Goal: Information Seeking & Learning: Learn about a topic

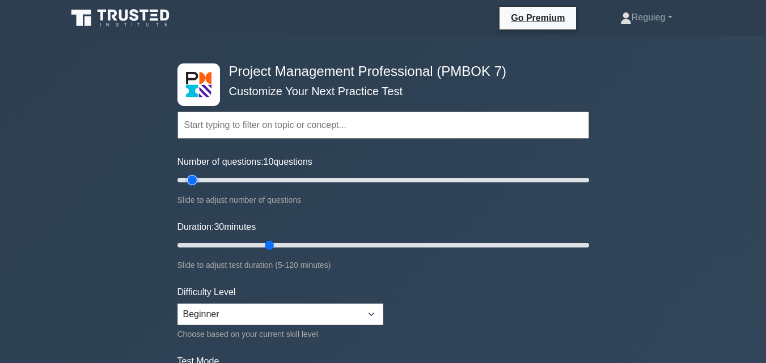
drag, startPoint x: 225, startPoint y: 179, endPoint x: 215, endPoint y: 219, distance: 41.5
type input "10"
click at [189, 187] on input "Number of questions: 10 questions" at bounding box center [383, 180] width 412 height 14
drag, startPoint x: 265, startPoint y: 244, endPoint x: 216, endPoint y: 257, distance: 51.0
type input "15"
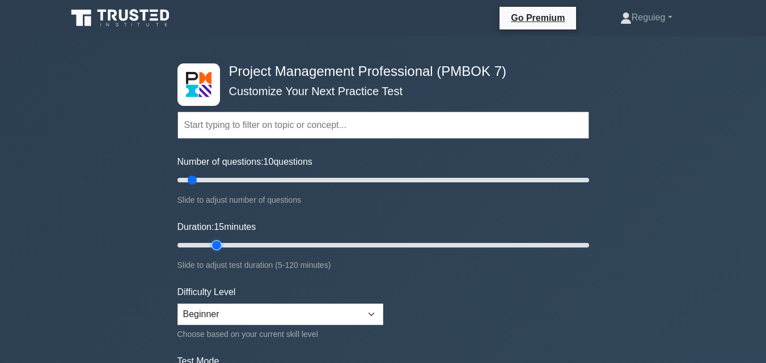
click at [216, 252] on input "Duration: 15 minutes" at bounding box center [383, 246] width 412 height 14
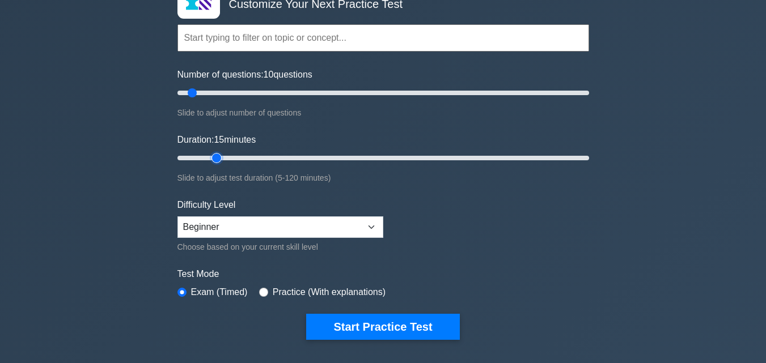
scroll to position [113, 0]
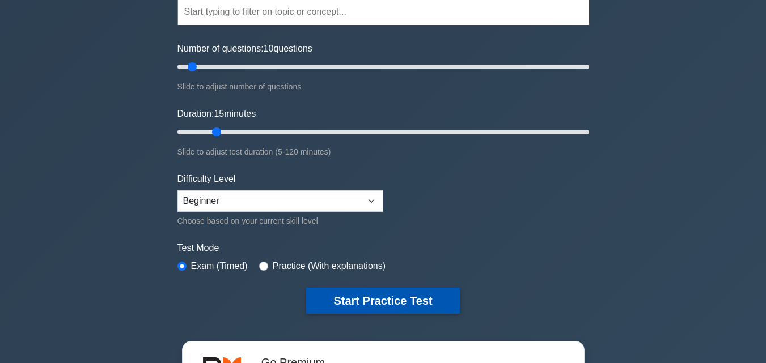
click at [380, 302] on button "Start Practice Test" at bounding box center [382, 301] width 153 height 26
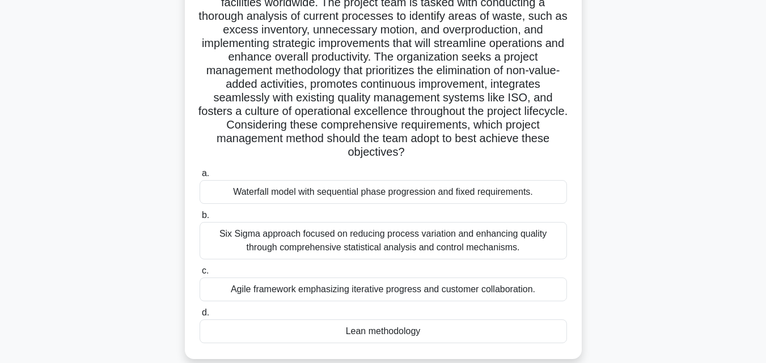
scroll to position [170, 0]
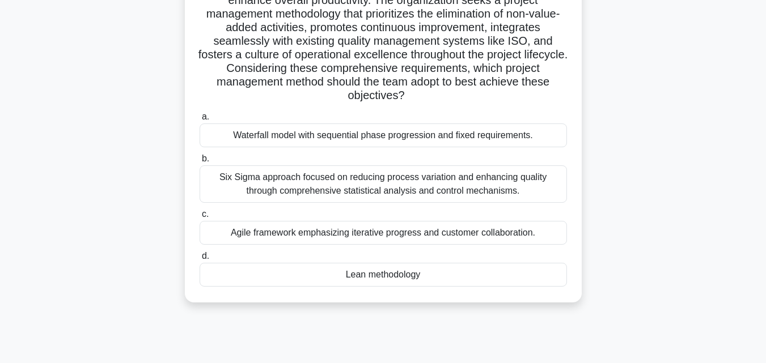
click at [375, 237] on div "Agile framework emphasizing iterative progress and customer collaboration." at bounding box center [383, 233] width 367 height 24
click at [200, 218] on input "c. Agile framework emphasizing iterative progress and customer collaboration." at bounding box center [200, 214] width 0 height 7
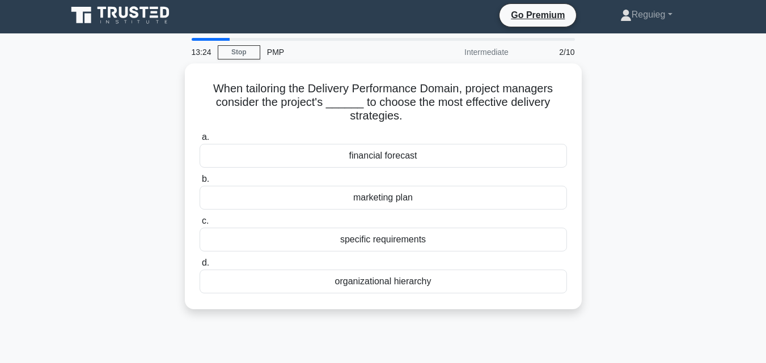
scroll to position [0, 0]
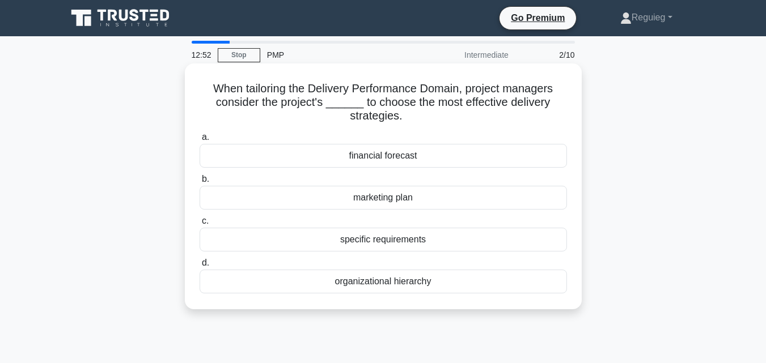
click at [401, 246] on div "specific requirements" at bounding box center [383, 240] width 367 height 24
click at [200, 225] on input "c. specific requirements" at bounding box center [200, 221] width 0 height 7
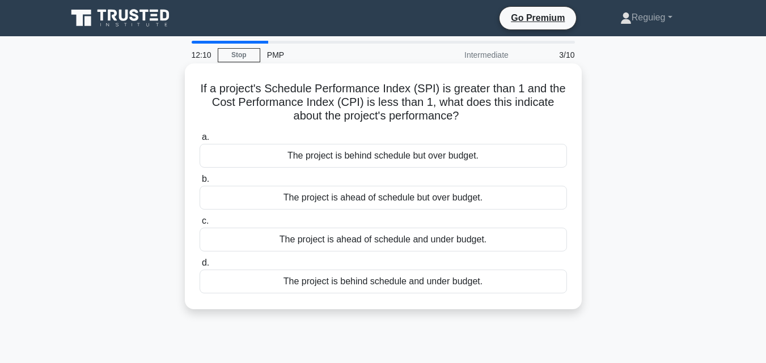
click at [353, 242] on div "The project is ahead of schedule and under budget." at bounding box center [383, 240] width 367 height 24
click at [200, 225] on input "c. The project is ahead of schedule and under budget." at bounding box center [200, 221] width 0 height 7
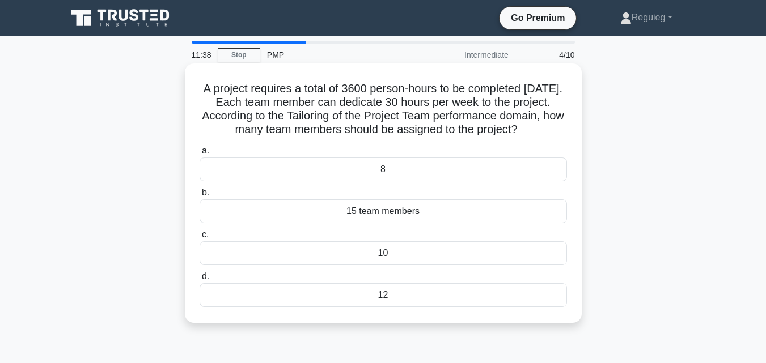
scroll to position [57, 0]
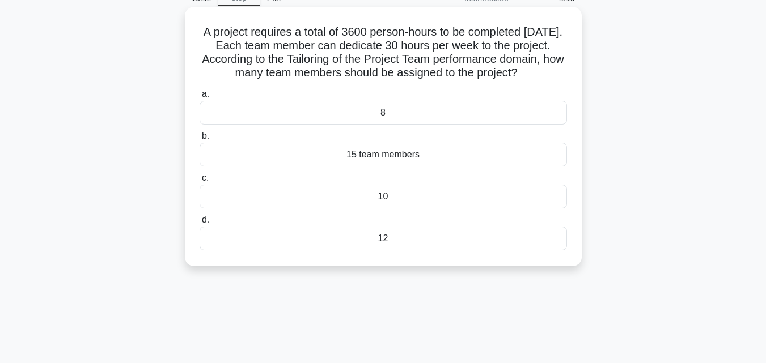
click at [351, 209] on div "10" at bounding box center [383, 197] width 367 height 24
click at [200, 182] on input "c. 10" at bounding box center [200, 178] width 0 height 7
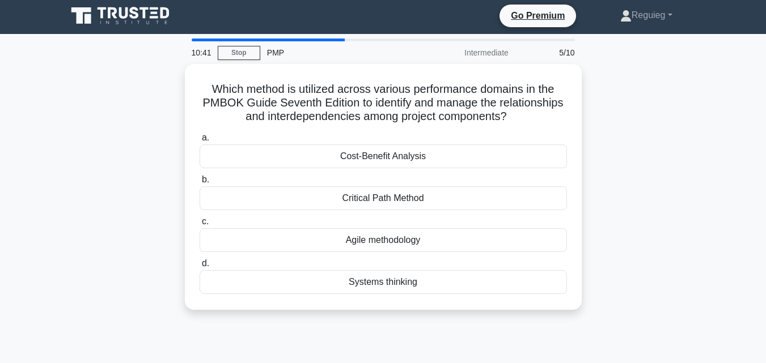
scroll to position [0, 0]
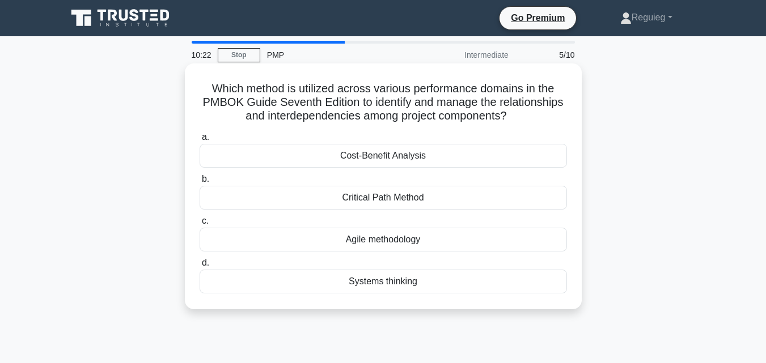
click at [383, 283] on div "Systems thinking" at bounding box center [383, 282] width 367 height 24
click at [200, 267] on input "d. Systems thinking" at bounding box center [200, 263] width 0 height 7
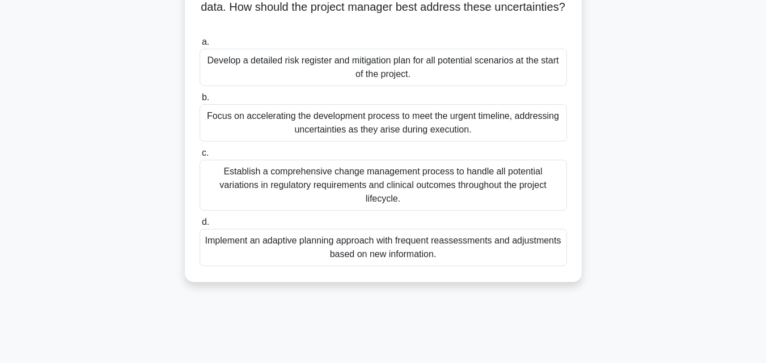
scroll to position [170, 0]
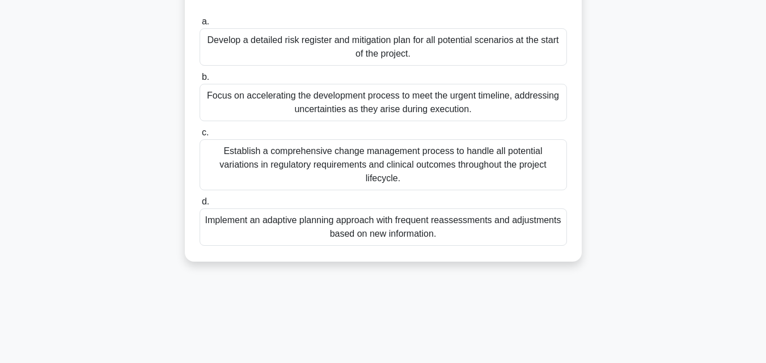
click at [412, 156] on div "Establish a comprehensive change management process to handle all potential var…" at bounding box center [383, 164] width 367 height 51
click at [200, 137] on input "c. Establish a comprehensive change management process to handle all potential …" at bounding box center [200, 132] width 0 height 7
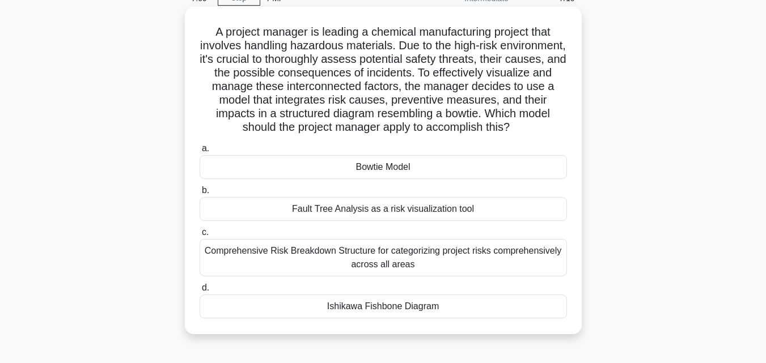
scroll to position [113, 0]
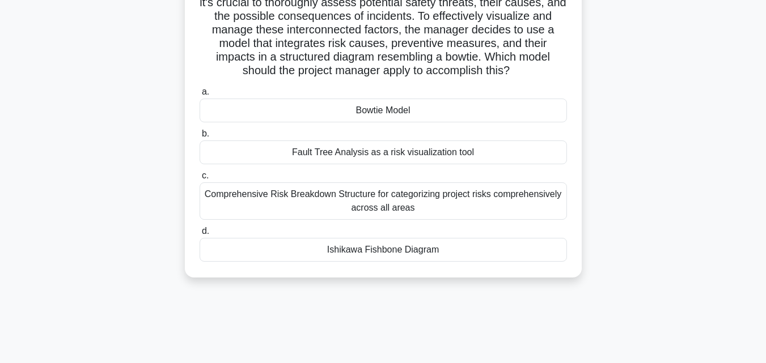
click at [259, 251] on div "Ishikawa Fishbone Diagram" at bounding box center [383, 250] width 367 height 24
click at [200, 235] on input "d. Ishikawa Fishbone Diagram" at bounding box center [200, 231] width 0 height 7
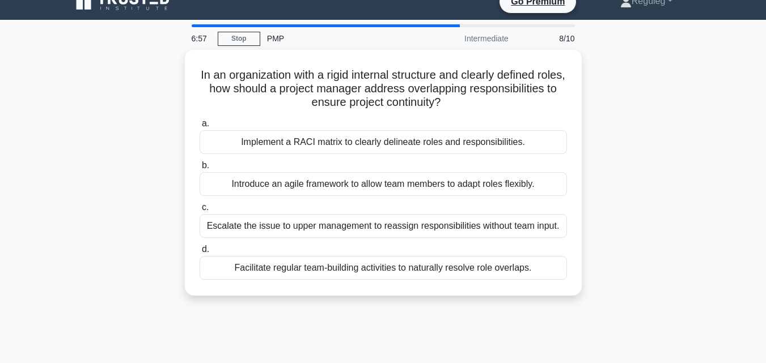
scroll to position [0, 0]
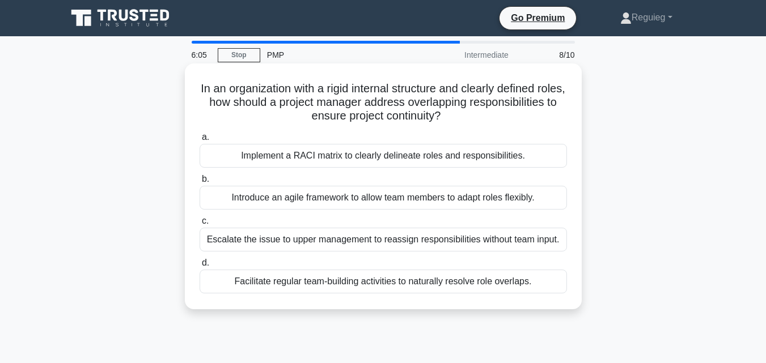
click at [334, 159] on div "Implement a RACI matrix to clearly delineate roles and responsibilities." at bounding box center [383, 156] width 367 height 24
click at [200, 141] on input "a. Implement a RACI matrix to clearly delineate roles and responsibilities." at bounding box center [200, 137] width 0 height 7
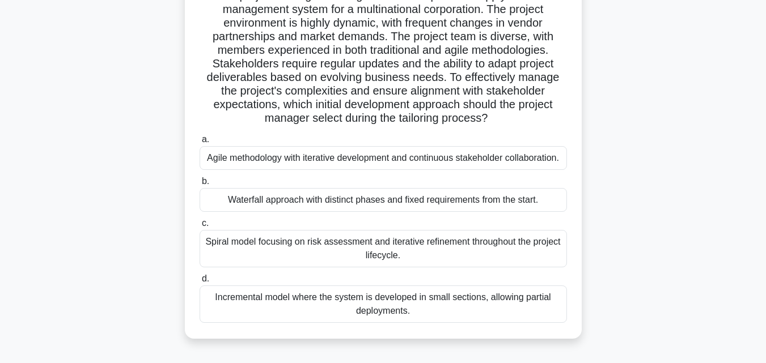
scroll to position [113, 0]
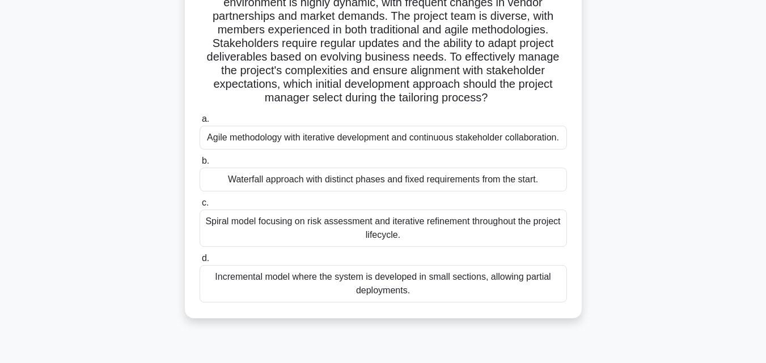
click at [318, 138] on div "Agile methodology with iterative development and continuous stakeholder collabo…" at bounding box center [383, 138] width 367 height 24
click at [200, 123] on input "a. Agile methodology with iterative development and continuous stakeholder coll…" at bounding box center [200, 119] width 0 height 7
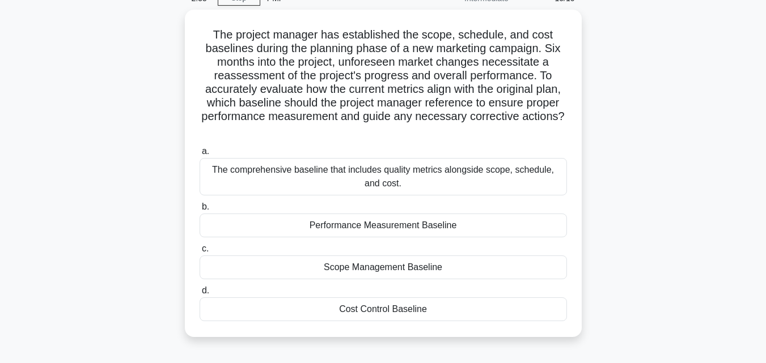
scroll to position [0, 0]
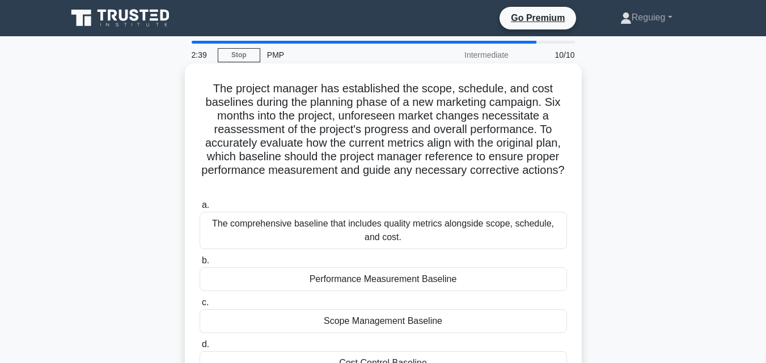
click at [397, 118] on h5 "The project manager has established the scope, schedule, and cost baselines dur…" at bounding box center [383, 137] width 370 height 110
drag, startPoint x: 401, startPoint y: 115, endPoint x: 344, endPoint y: 119, distance: 57.4
click at [344, 119] on h5 "The project manager has established the scope, schedule, and cost baselines dur…" at bounding box center [383, 137] width 370 height 110
copy h5 "unforeseen"
drag, startPoint x: 279, startPoint y: 131, endPoint x: 209, endPoint y: 130, distance: 70.9
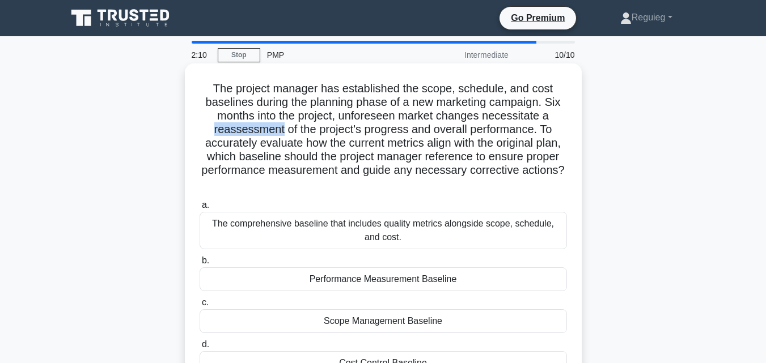
click at [209, 130] on h5 "The project manager has established the scope, schedule, and cost baselines dur…" at bounding box center [383, 137] width 370 height 110
copy h5 "reassessment"
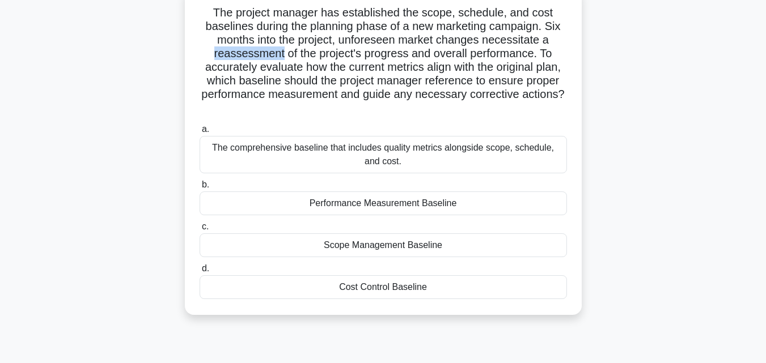
scroll to position [57, 0]
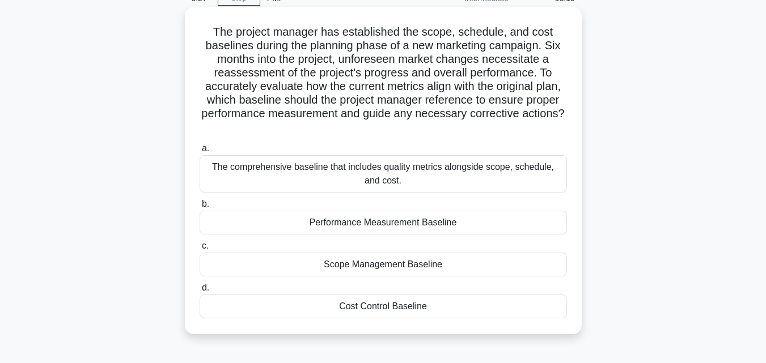
click at [388, 224] on div "Performance Measurement Baseline" at bounding box center [383, 223] width 367 height 24
click at [200, 208] on input "b. Performance Measurement Baseline" at bounding box center [200, 204] width 0 height 7
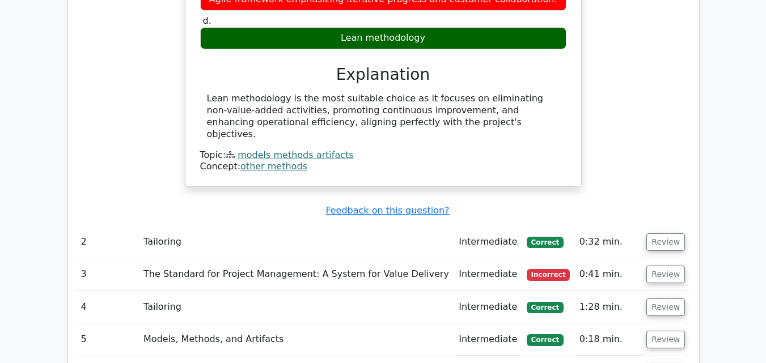
scroll to position [1304, 0]
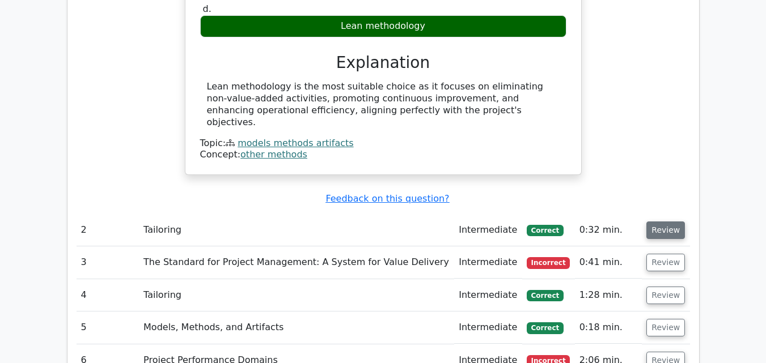
click at [666, 222] on button "Review" at bounding box center [665, 231] width 39 height 18
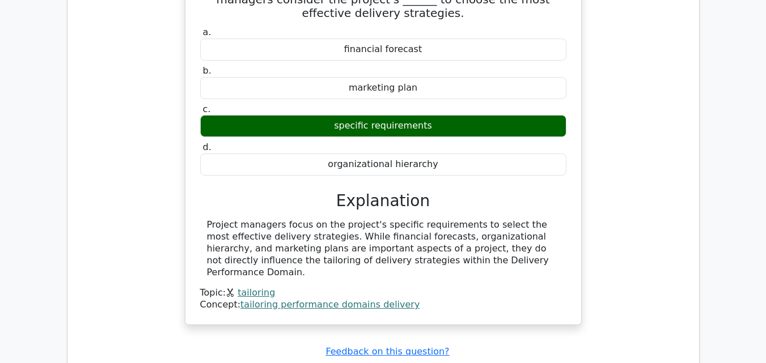
scroll to position [1644, 0]
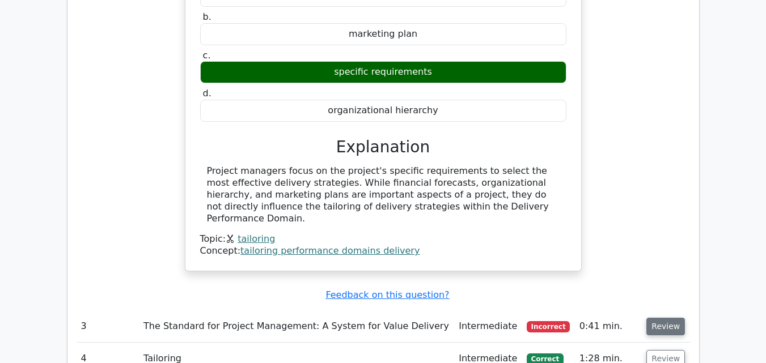
click at [654, 318] on button "Review" at bounding box center [665, 327] width 39 height 18
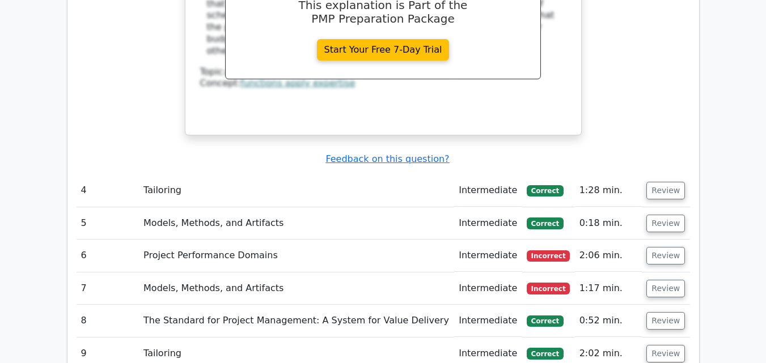
scroll to position [2324, 0]
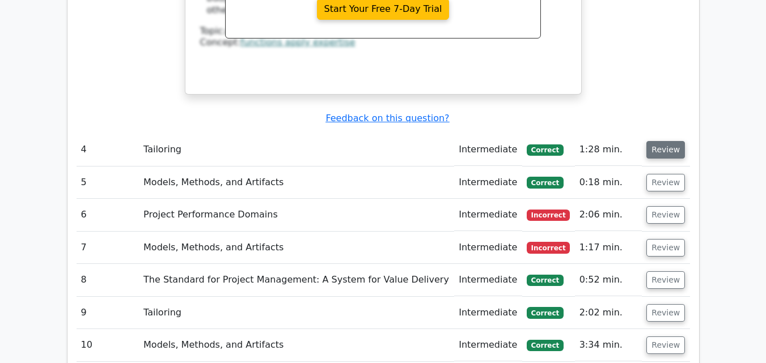
click at [652, 141] on button "Review" at bounding box center [665, 150] width 39 height 18
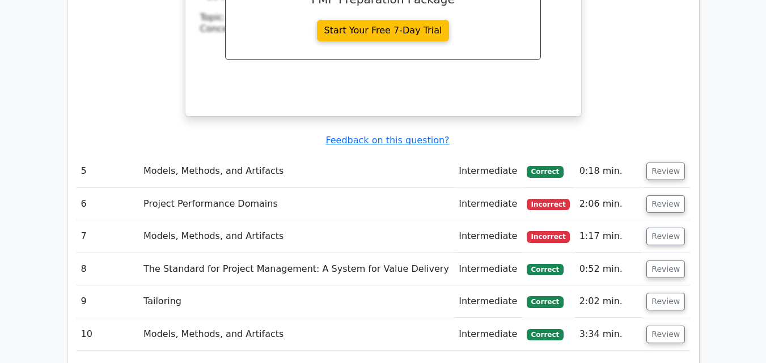
scroll to position [2834, 0]
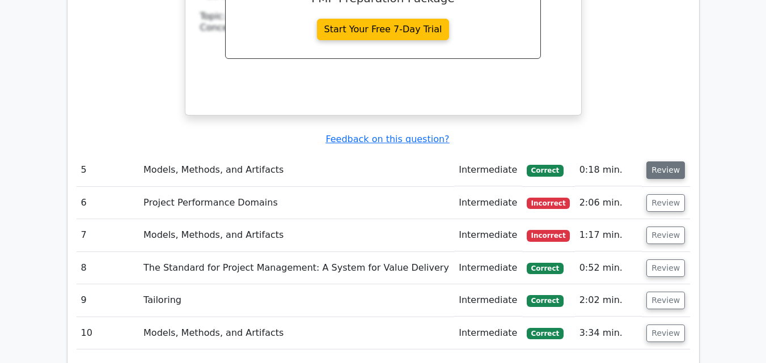
click at [662, 162] on button "Review" at bounding box center [665, 171] width 39 height 18
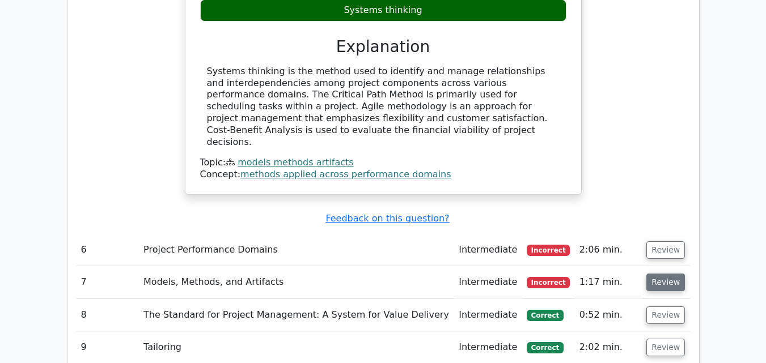
scroll to position [3231, 0]
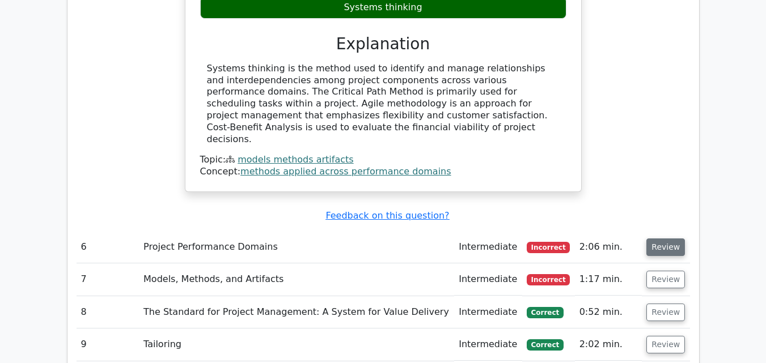
click at [663, 239] on button "Review" at bounding box center [665, 248] width 39 height 18
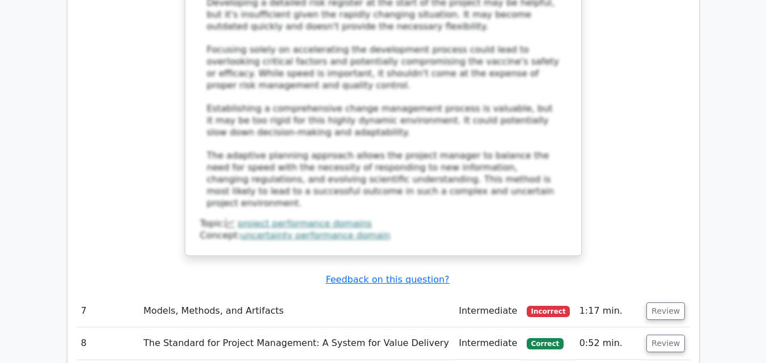
scroll to position [4081, 0]
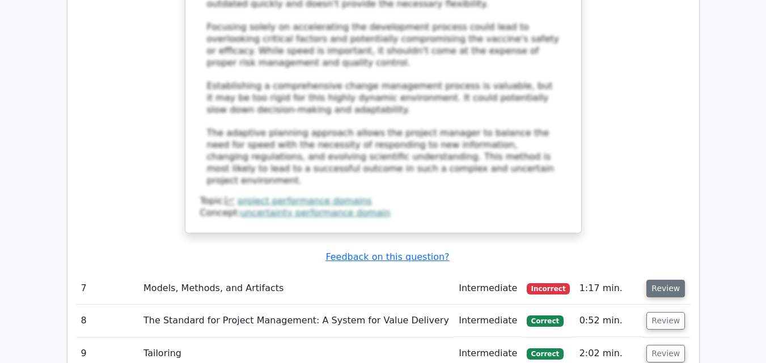
click at [667, 280] on button "Review" at bounding box center [665, 289] width 39 height 18
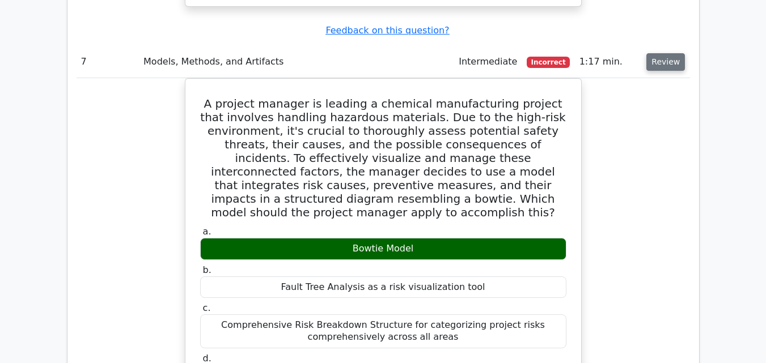
scroll to position [4252, 0]
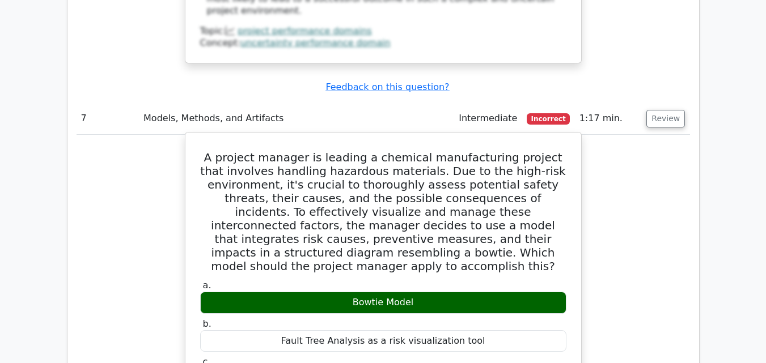
drag, startPoint x: 421, startPoint y: 147, endPoint x: 349, endPoint y: 144, distance: 72.1
click at [349, 292] on div "Bowtie Model" at bounding box center [383, 303] width 366 height 22
copy div "Bowtie Model"
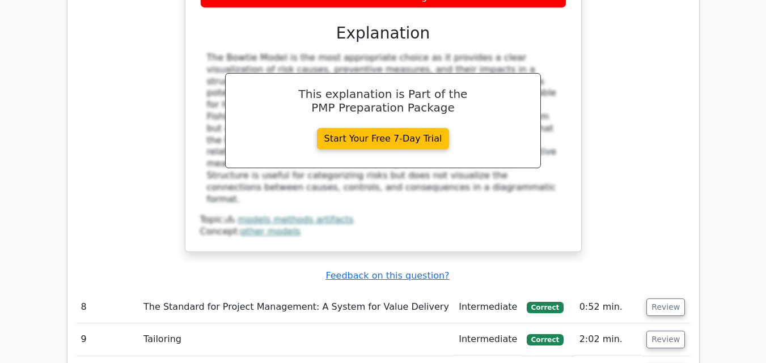
scroll to position [4705, 0]
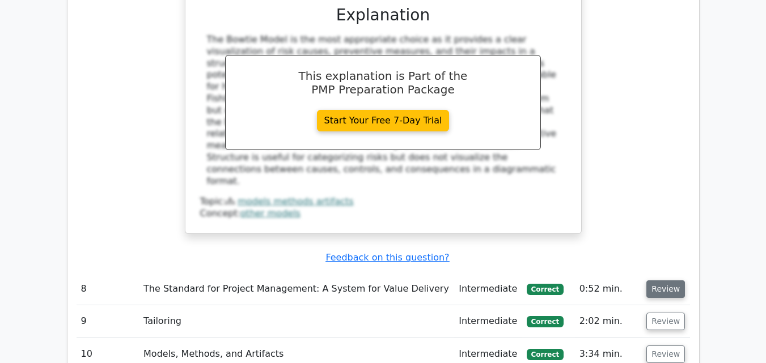
click at [654, 281] on button "Review" at bounding box center [665, 290] width 39 height 18
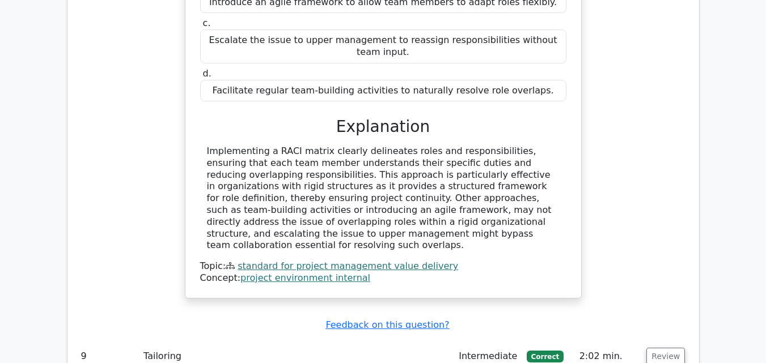
scroll to position [5159, 0]
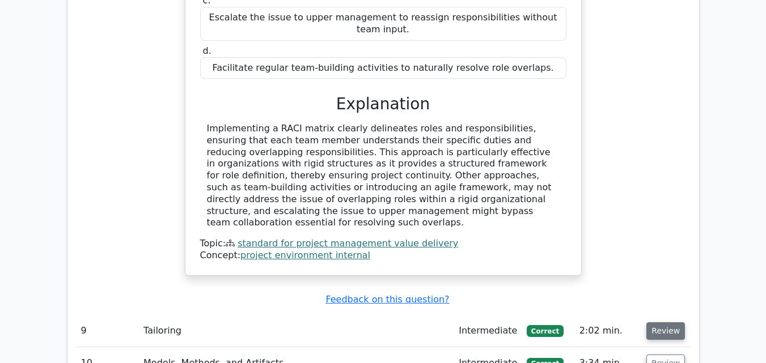
click at [666, 323] on button "Review" at bounding box center [665, 332] width 39 height 18
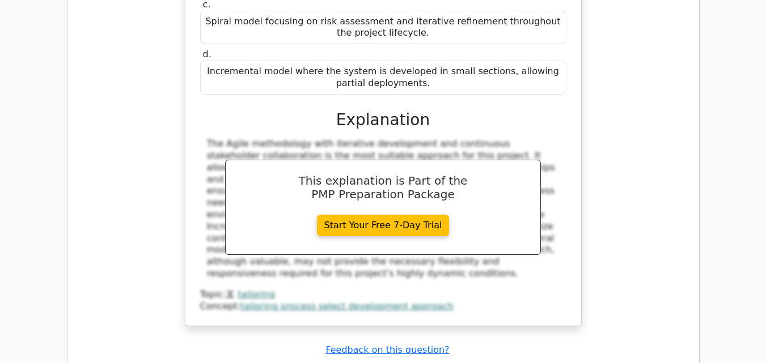
scroll to position [5782, 0]
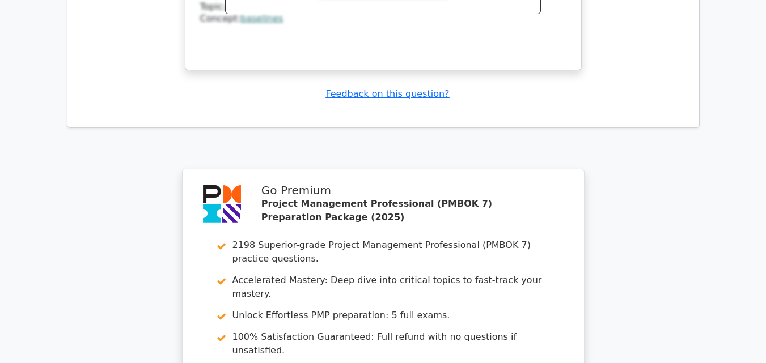
scroll to position [6682, 0]
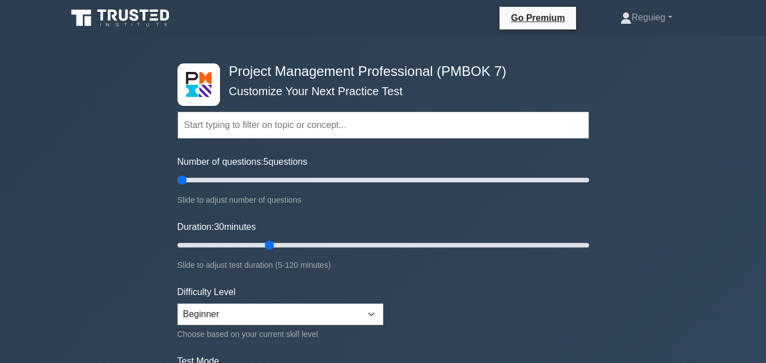
drag, startPoint x: 223, startPoint y: 179, endPoint x: 186, endPoint y: 187, distance: 37.7
type input "5"
click at [186, 187] on input "Number of questions: 5 questions" at bounding box center [383, 180] width 412 height 14
drag, startPoint x: 270, startPoint y: 240, endPoint x: 198, endPoint y: 240, distance: 71.4
type input "10"
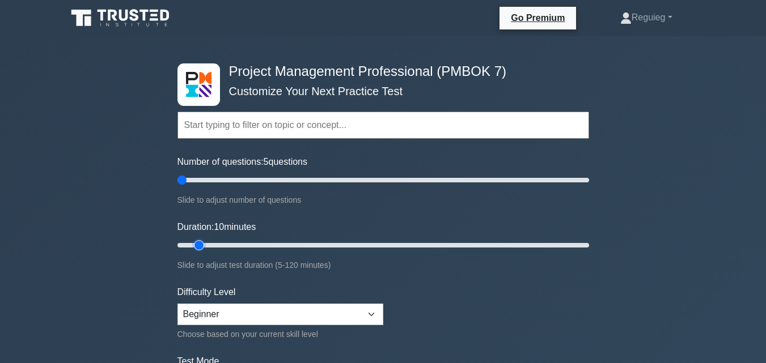
click at [198, 240] on input "Duration: 10 minutes" at bounding box center [383, 246] width 412 height 14
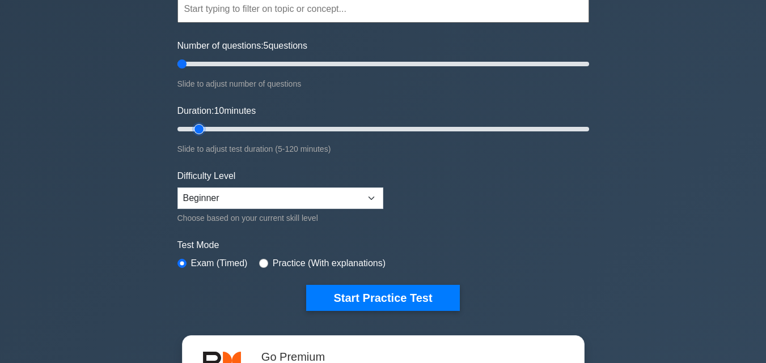
scroll to position [170, 0]
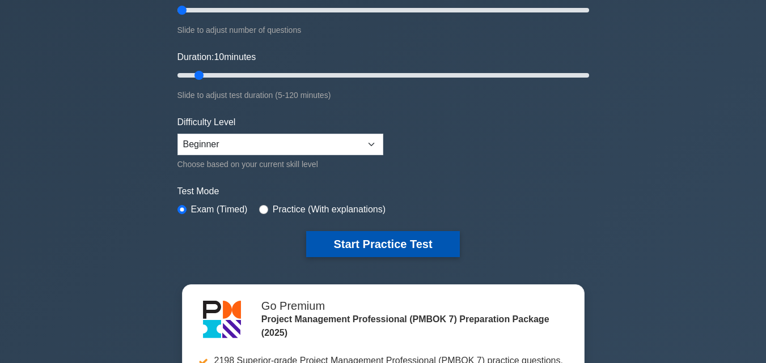
click at [359, 243] on button "Start Practice Test" at bounding box center [382, 244] width 153 height 26
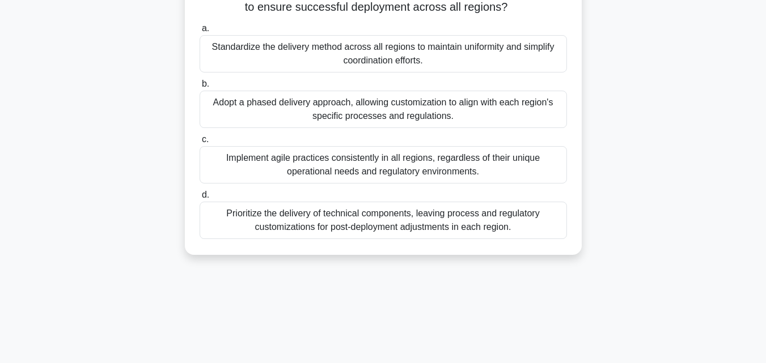
scroll to position [170, 0]
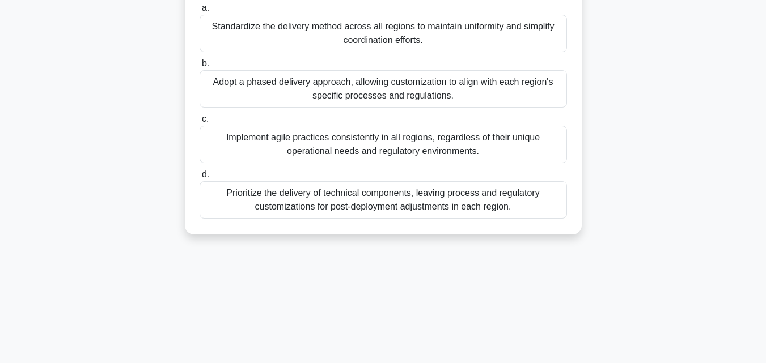
click at [304, 141] on div "Implement agile practices consistently in all regions, regardless of their uniq…" at bounding box center [383, 144] width 367 height 37
click at [200, 123] on input "c. Implement agile practices consistently in all regions, regardless of their u…" at bounding box center [200, 119] width 0 height 7
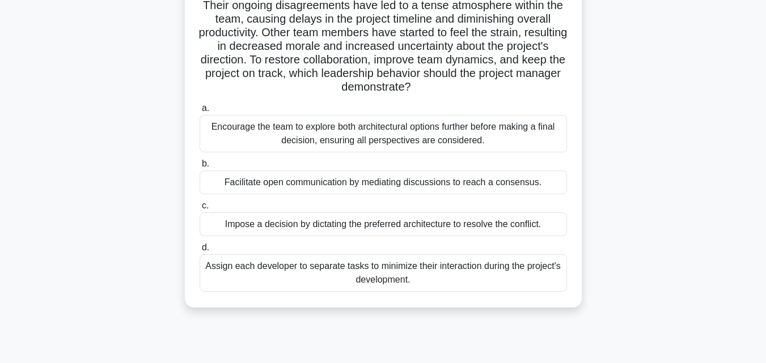
scroll to position [113, 0]
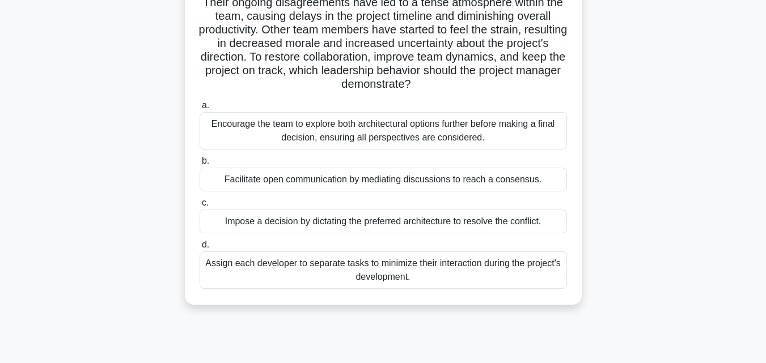
drag, startPoint x: 421, startPoint y: 140, endPoint x: 370, endPoint y: 143, distance: 51.1
click at [370, 143] on div "Encourage the team to explore both architectural options further before making …" at bounding box center [383, 130] width 367 height 37
copy div "perspectives"
click at [291, 182] on div "Facilitate open communication by mediating discussions to reach a consensus." at bounding box center [383, 180] width 367 height 24
click at [200, 165] on input "b. Facilitate open communication by mediating discussions to reach a consensus." at bounding box center [200, 161] width 0 height 7
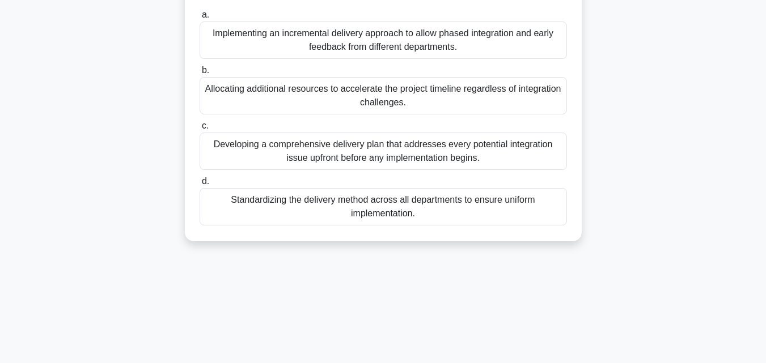
scroll to position [170, 0]
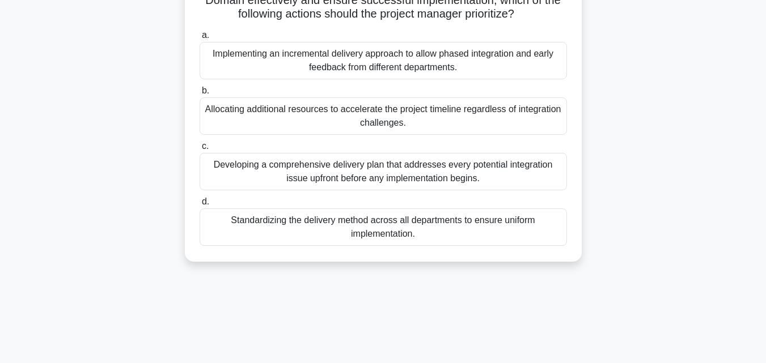
click at [295, 79] on div "Implementing an incremental delivery approach to allow phased integration and e…" at bounding box center [383, 60] width 367 height 37
click at [200, 39] on input "a. Implementing an incremental delivery approach to allow phased integration an…" at bounding box center [200, 35] width 0 height 7
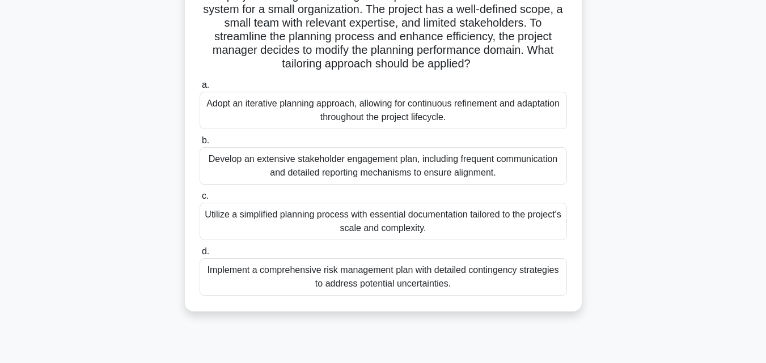
scroll to position [113, 0]
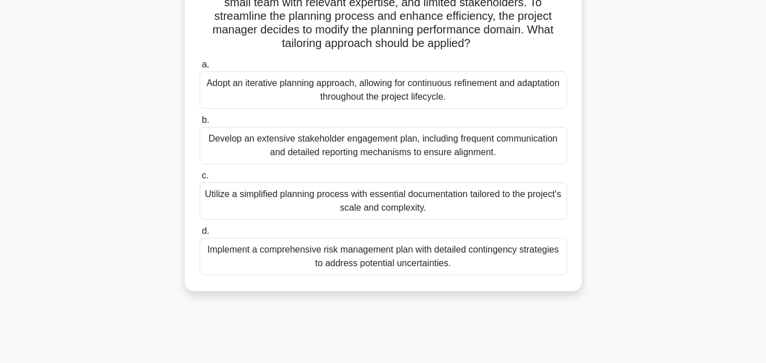
drag, startPoint x: 298, startPoint y: 86, endPoint x: 268, endPoint y: 89, distance: 30.7
click at [268, 90] on div "Adopt an iterative planning approach, allowing for continuous refinement and ad…" at bounding box center [383, 89] width 367 height 37
copy div "iterative"
click at [278, 204] on div "Utilize a simplified planning process with essential documentation tailored to …" at bounding box center [383, 201] width 367 height 37
click at [200, 180] on input "c. Utilize a simplified planning process with essential documentation tailored …" at bounding box center [200, 175] width 0 height 7
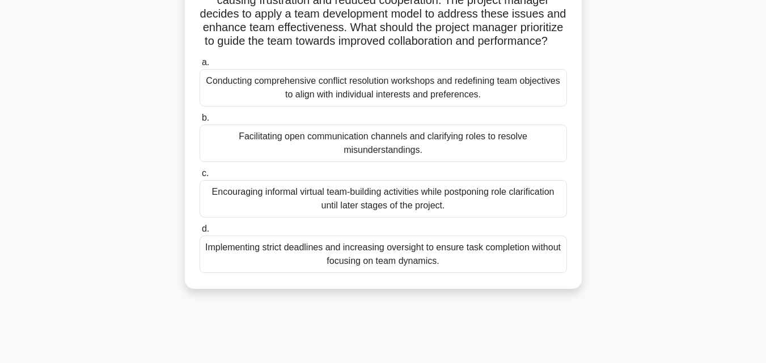
scroll to position [170, 0]
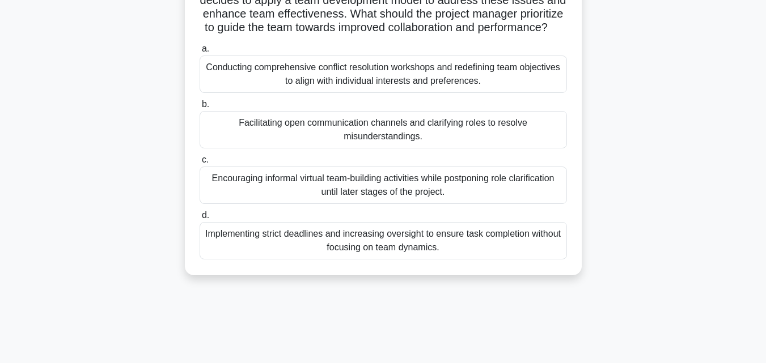
click at [278, 203] on div "Encouraging informal virtual team-building activities while postponing role cla…" at bounding box center [383, 185] width 367 height 37
click at [200, 164] on input "c. Encouraging informal virtual team-building activities while postponing role …" at bounding box center [200, 159] width 0 height 7
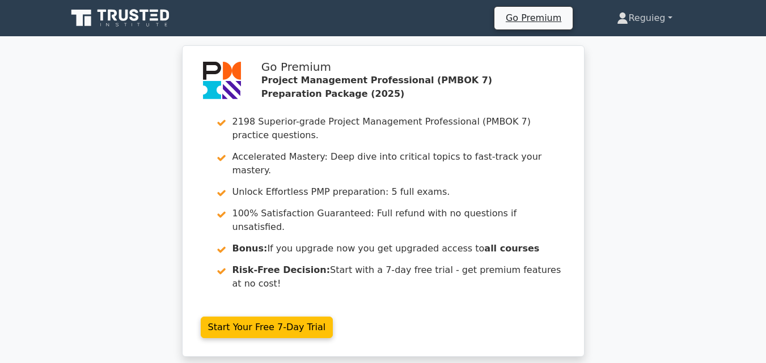
click at [650, 14] on link "Reguieg" at bounding box center [644, 18] width 109 height 23
click at [614, 45] on link "Profile" at bounding box center [635, 45] width 90 height 18
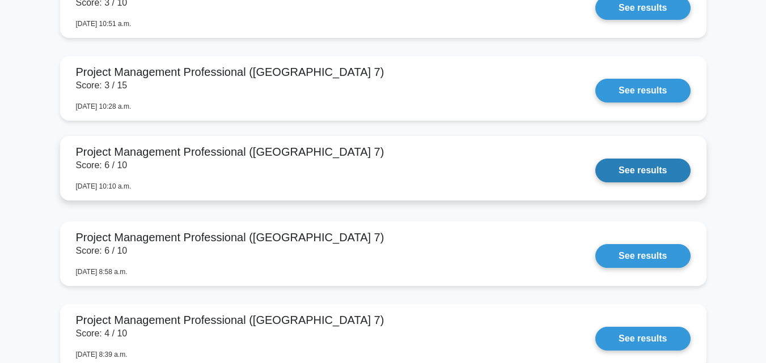
scroll to position [3004, 0]
